Goal: Task Accomplishment & Management: Complete application form

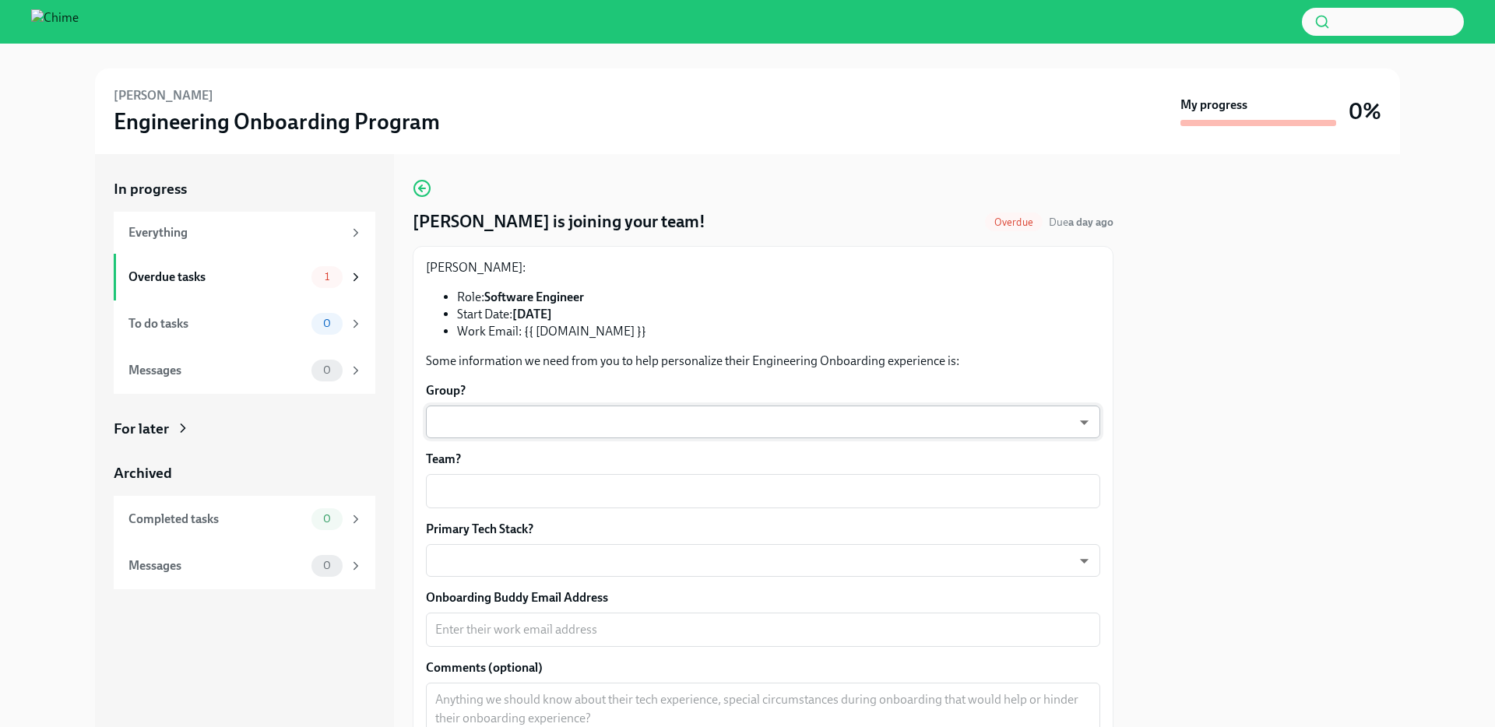
click at [544, 417] on body "[PERSON_NAME] Engineering Onboarding Program My progress 0% In progress Everyth…" at bounding box center [747, 363] width 1495 height 727
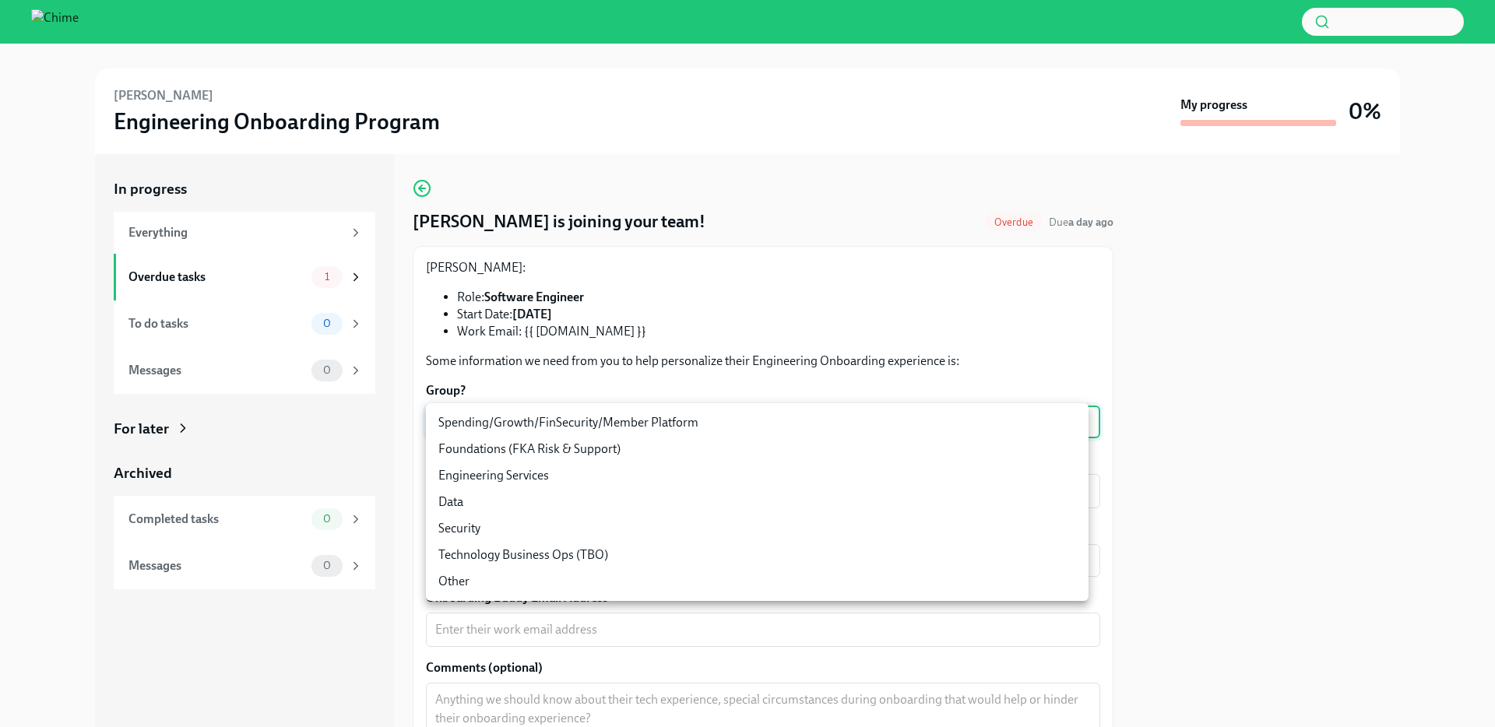
click at [550, 435] on li "Spending/Growth/FinSecurity/Member Platform" at bounding box center [757, 423] width 663 height 26
type input "07vkPey0g"
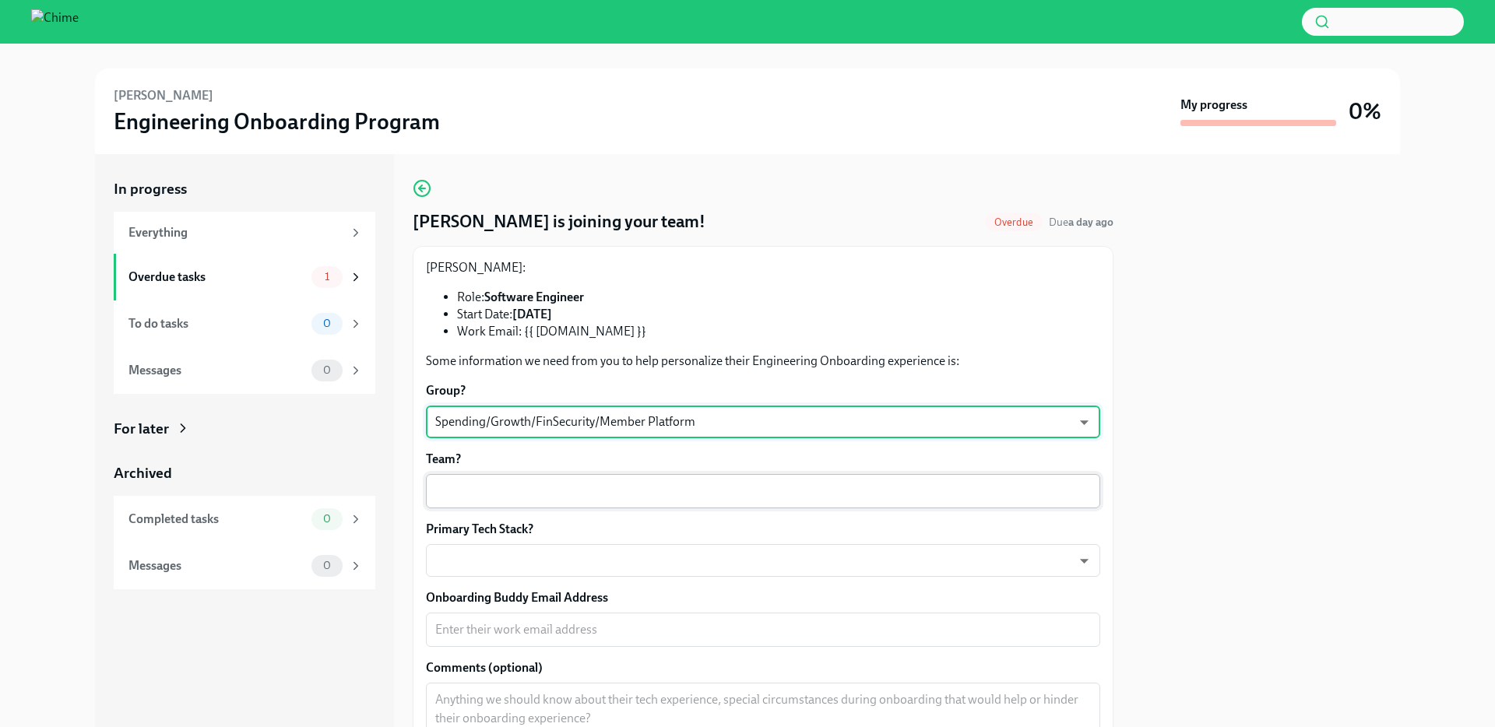
click at [551, 482] on div "x ​" at bounding box center [763, 491] width 675 height 34
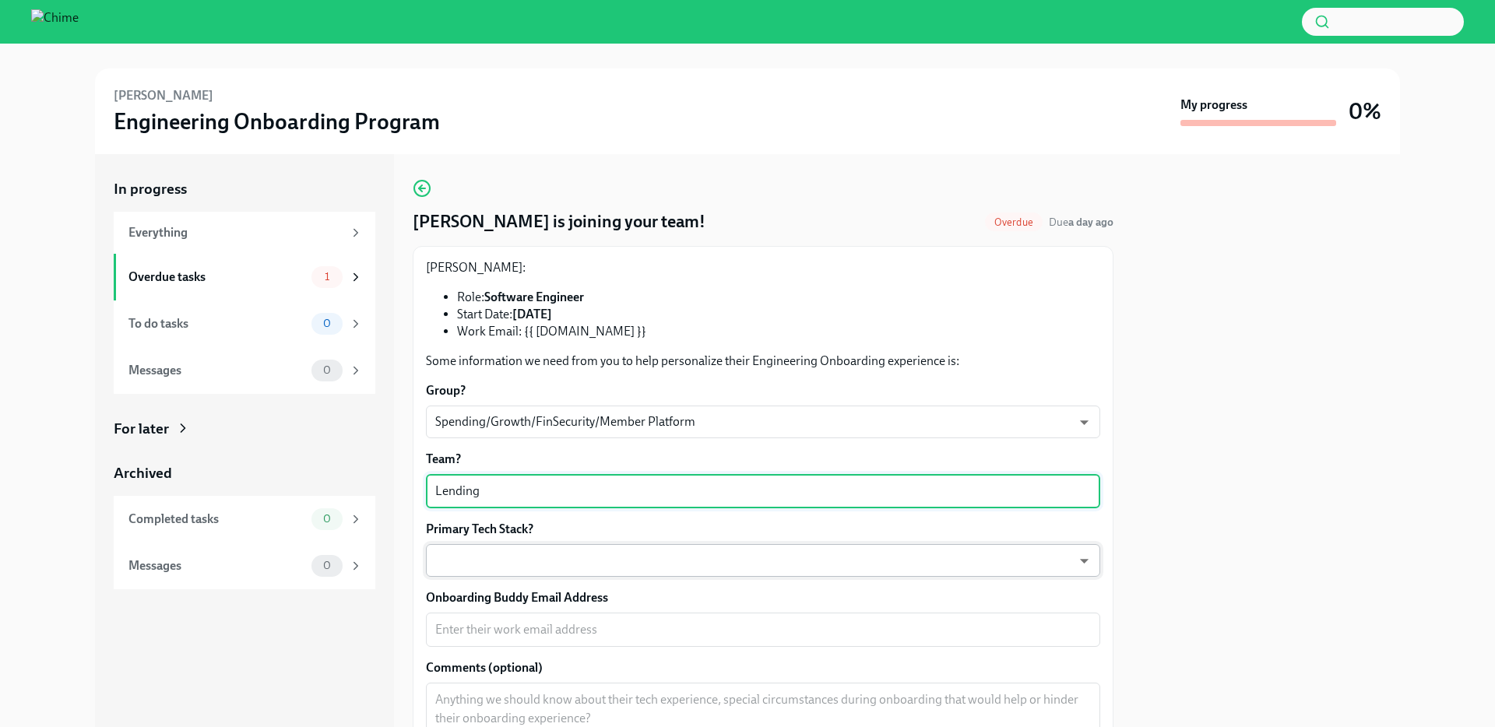
type textarea "Lending"
click at [587, 572] on body "[PERSON_NAME] Engineering Onboarding Program My progress 0% In progress Everyth…" at bounding box center [747, 363] width 1495 height 727
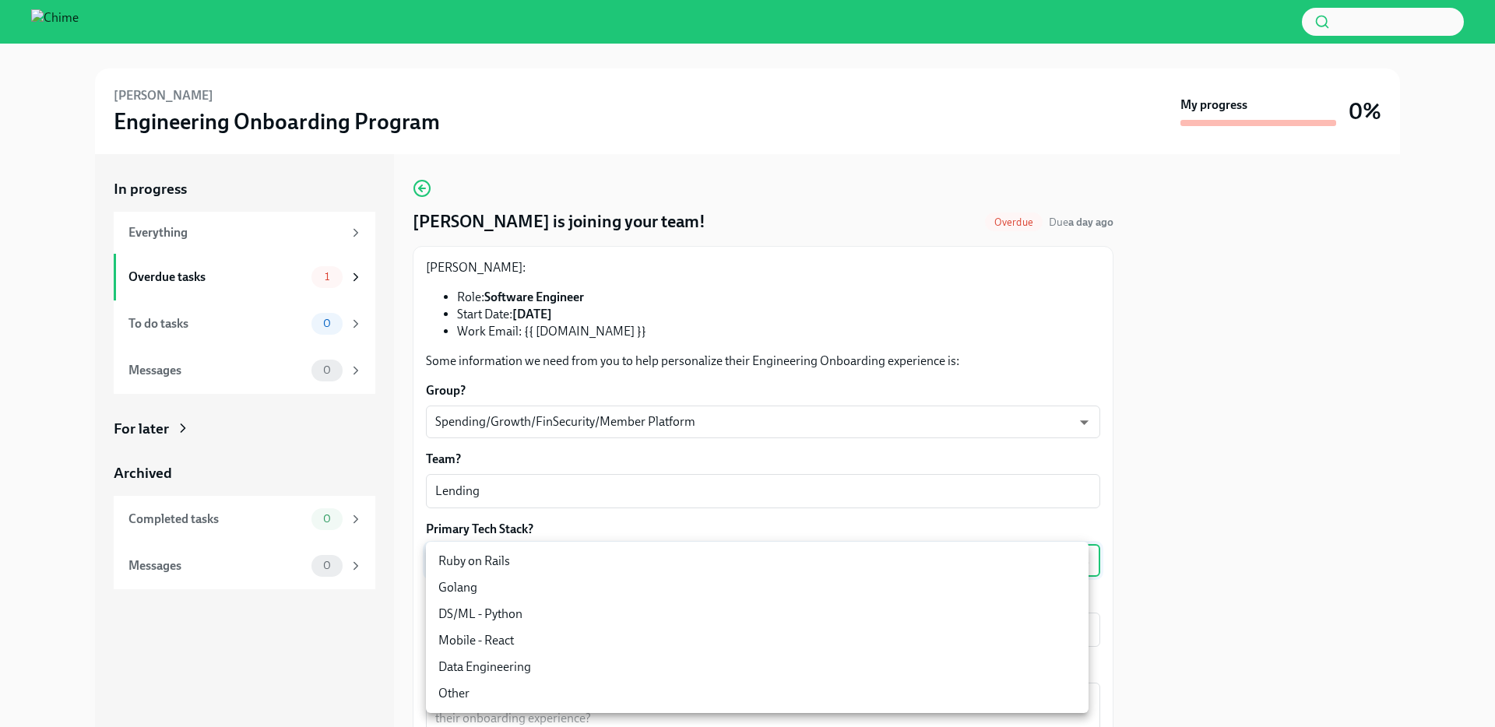
click at [581, 569] on li "Ruby on Rails" at bounding box center [757, 561] width 663 height 26
type input "mlO7hmzVj"
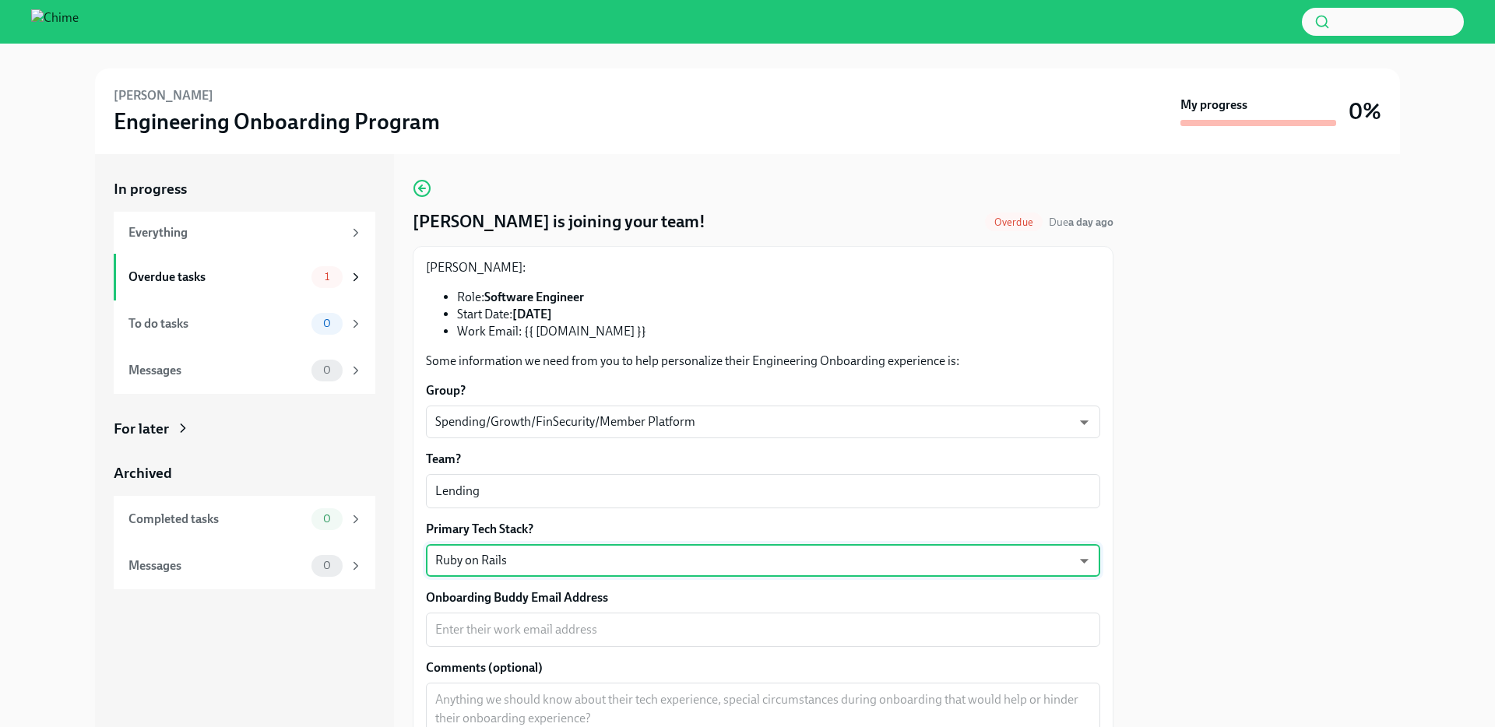
click at [622, 594] on label "Onboarding Buddy Email Address" at bounding box center [763, 598] width 675 height 17
click at [622, 621] on textarea "Onboarding Buddy Email Address" at bounding box center [763, 630] width 656 height 19
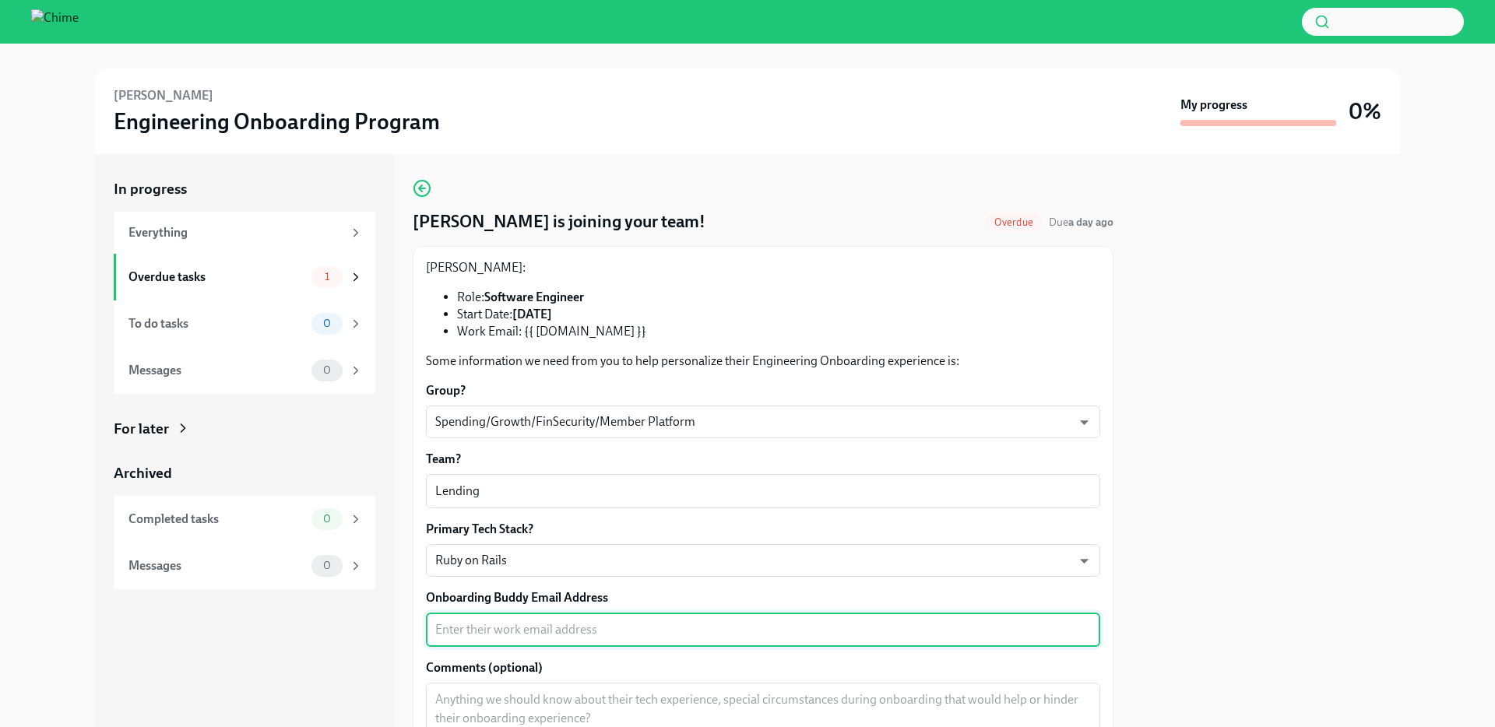
scroll to position [65, 0]
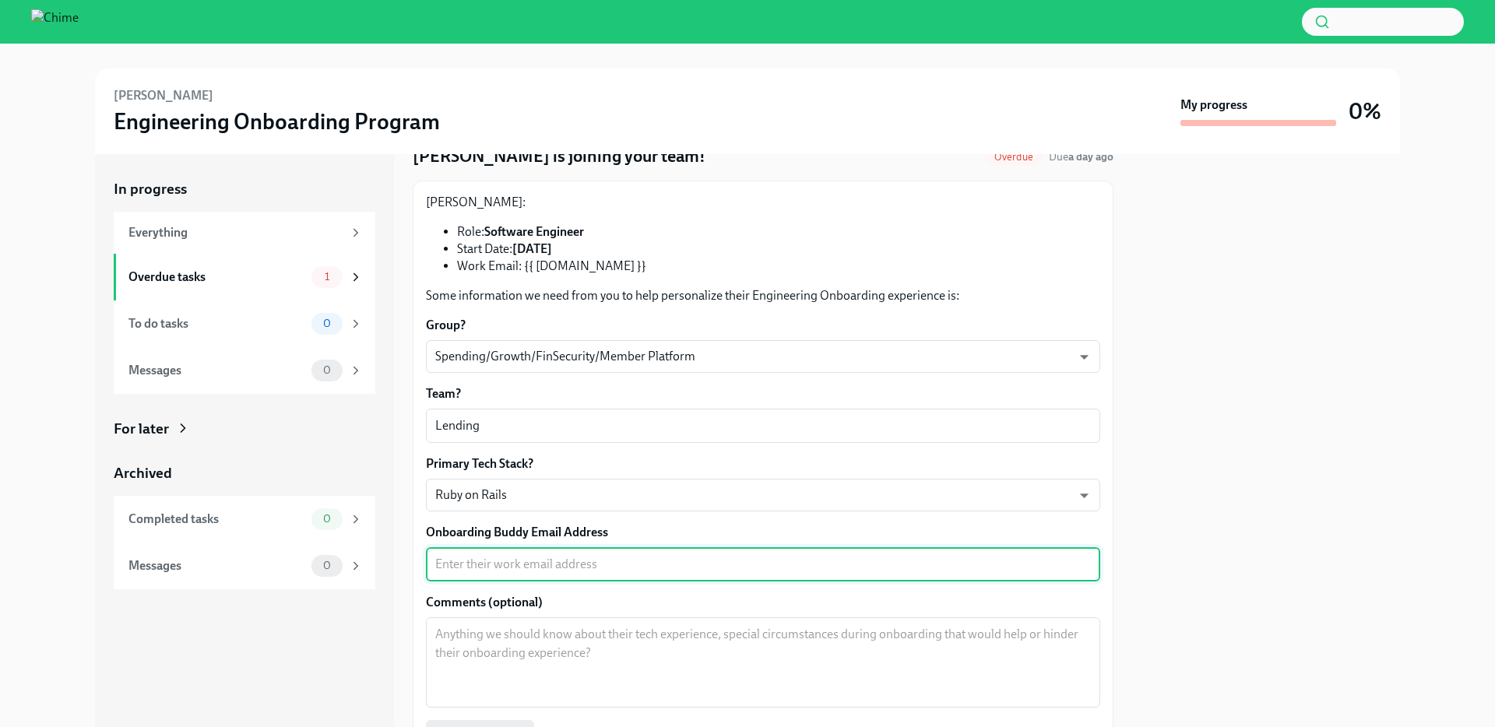
click at [618, 562] on textarea "Onboarding Buddy Email Address" at bounding box center [763, 564] width 656 height 19
paste textarea "[PERSON_NAME][EMAIL_ADDRESS][PERSON_NAME][DOMAIN_NAME]"
type textarea "[PERSON_NAME][EMAIL_ADDRESS][PERSON_NAME][DOMAIN_NAME]"
click at [609, 646] on textarea "Comments (optional)" at bounding box center [763, 662] width 656 height 75
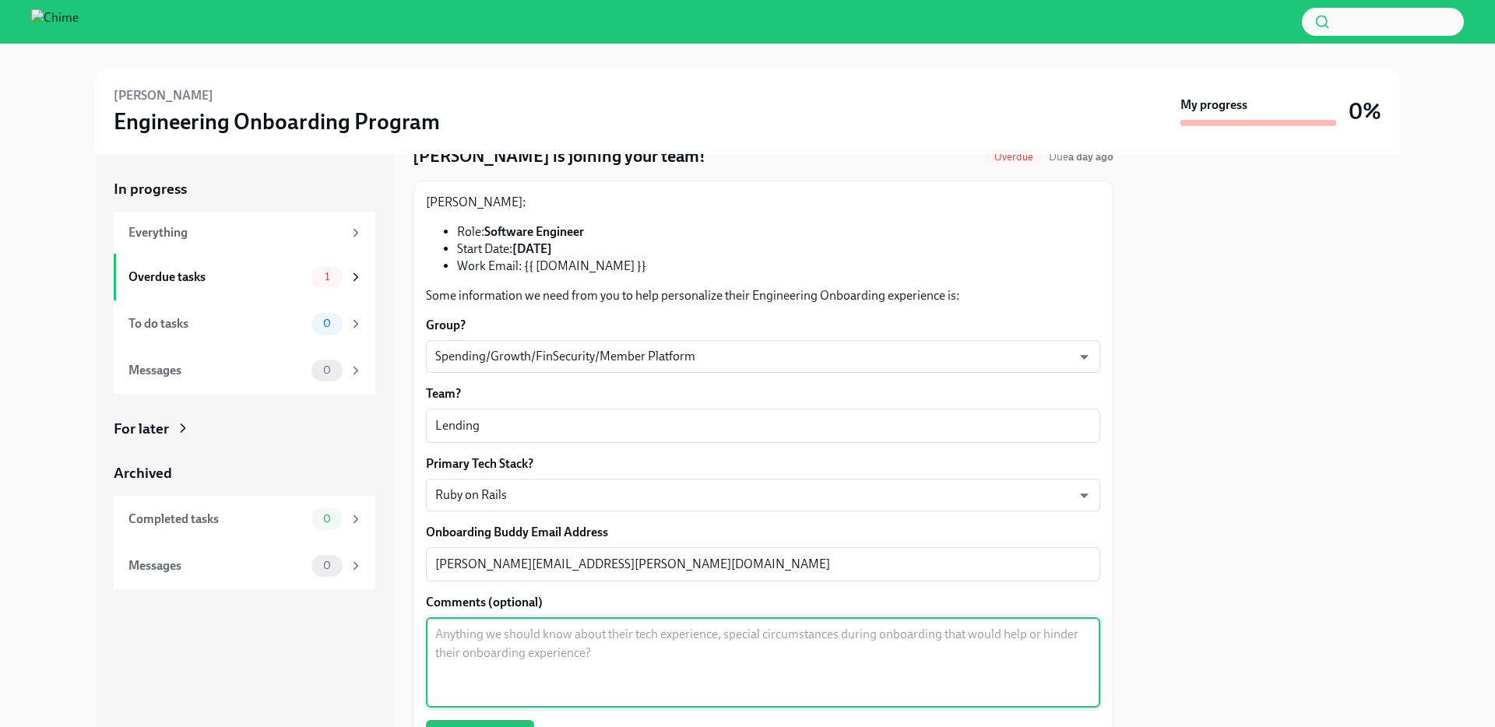
scroll to position [241, 0]
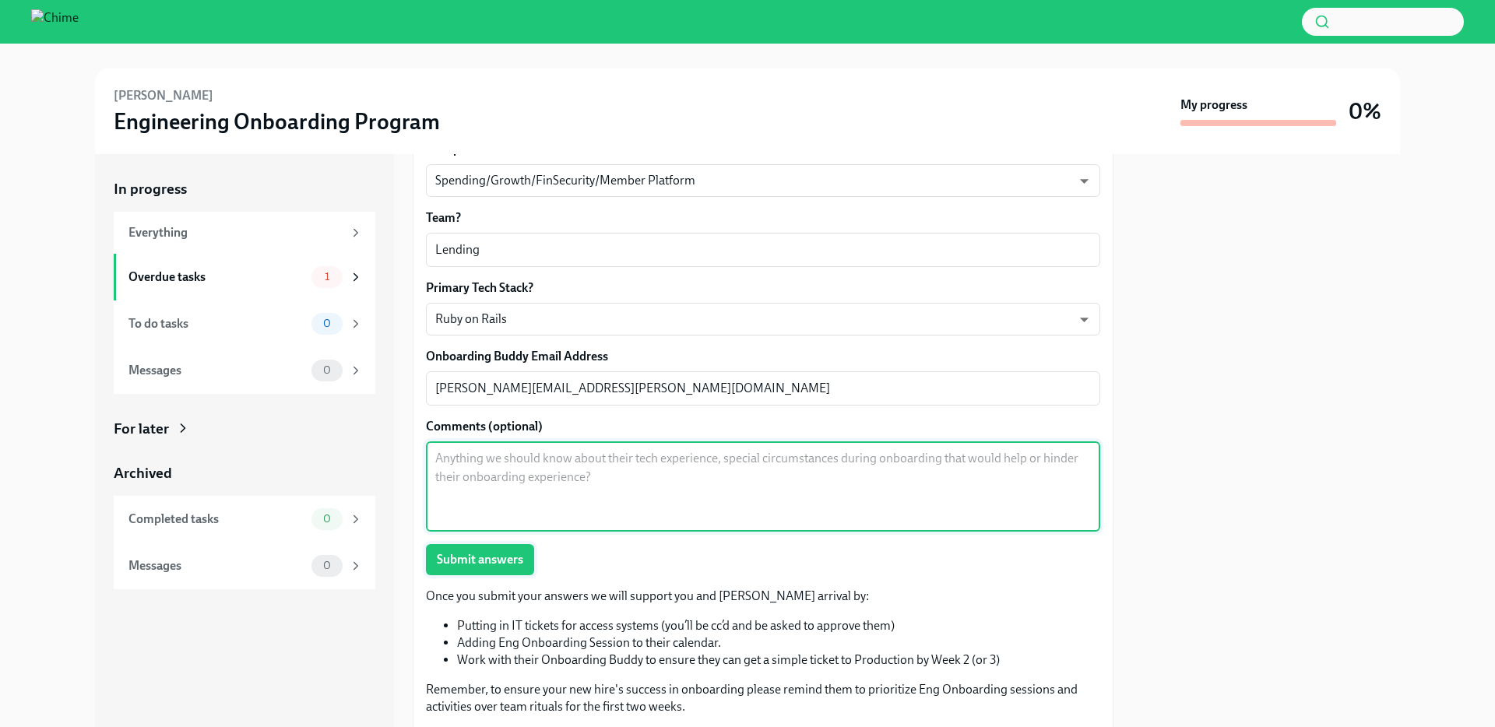
click at [513, 568] on span "Submit answers" at bounding box center [480, 560] width 86 height 16
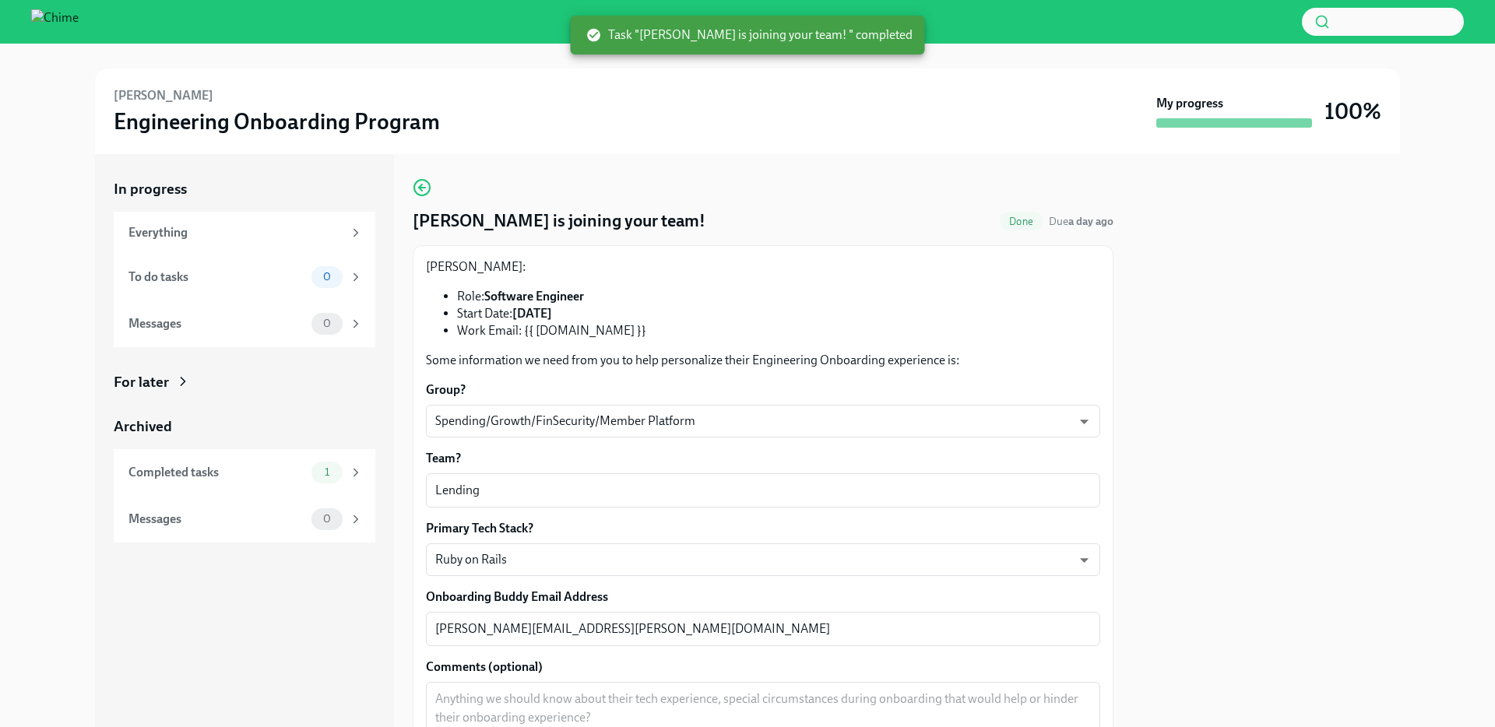
scroll to position [0, 0]
click at [835, 172] on div "[PERSON_NAME] is joining your team! Done Due a day ago [PERSON_NAME]: Role: Sof…" at bounding box center [763, 440] width 701 height 573
